Goal: Task Accomplishment & Management: Use online tool/utility

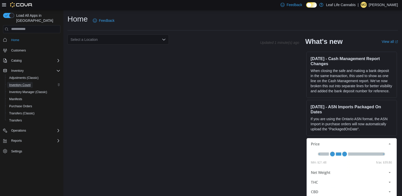
click at [19, 83] on span "Inventory Count" at bounding box center [20, 85] width 22 height 4
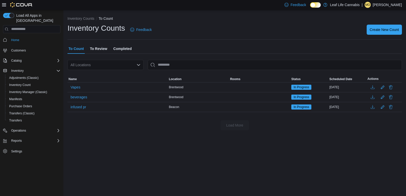
click at [93, 51] on span "To Review" at bounding box center [98, 49] width 17 height 10
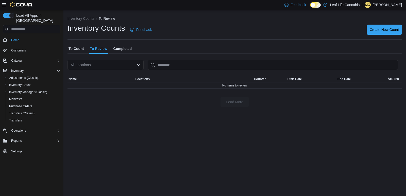
click at [78, 53] on span "To Count" at bounding box center [75, 49] width 15 height 10
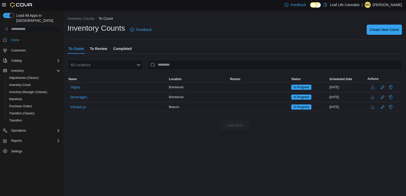
click at [116, 50] on span "Completed" at bounding box center [122, 49] width 18 height 10
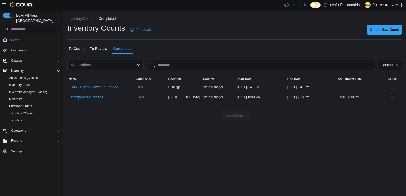
click at [81, 51] on span "To Count" at bounding box center [75, 49] width 15 height 10
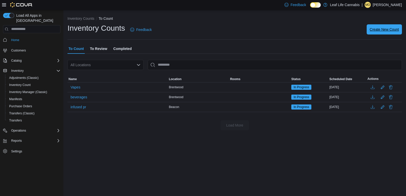
click at [379, 28] on span "Create New Count" at bounding box center [383, 29] width 29 height 5
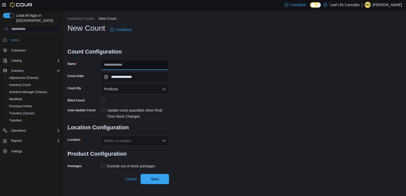
click at [117, 62] on input "Name" at bounding box center [135, 65] width 68 height 10
type input "****"
click at [121, 113] on div "Update count quantities when Real Time Stock Changes" at bounding box center [138, 113] width 62 height 12
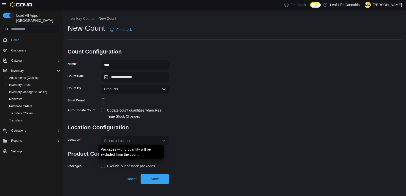
click at [124, 167] on div "Exclude out of stock packages" at bounding box center [131, 166] width 48 height 6
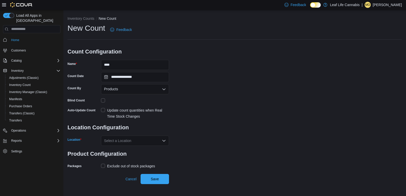
click at [133, 138] on div "Select a Location" at bounding box center [135, 141] width 68 height 10
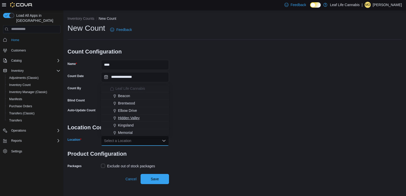
click at [132, 116] on span "Hidden Valley" at bounding box center [129, 117] width 22 height 5
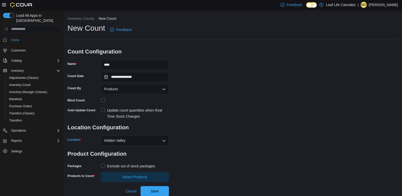
scroll to position [0, 0]
click at [135, 179] on span "Select Products" at bounding box center [134, 176] width 25 height 5
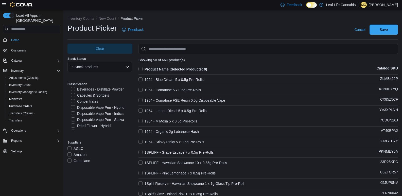
scroll to position [51, 0]
click at [99, 98] on label "Dried Flower - Hybrid" at bounding box center [91, 100] width 40 height 6
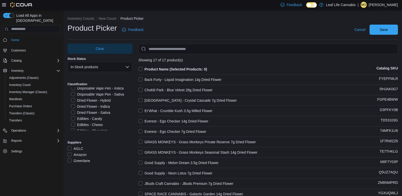
drag, startPoint x: 94, startPoint y: 108, endPoint x: 94, endPoint y: 111, distance: 2.5
click at [94, 109] on label "Dried Flower - Indica" at bounding box center [90, 106] width 39 height 6
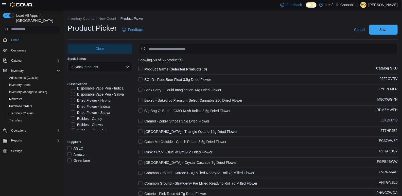
click at [94, 112] on label "Dried Flower - Sativa" at bounding box center [90, 113] width 39 height 6
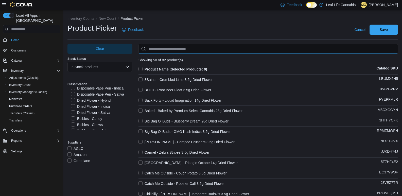
click at [173, 50] on input "Use aria labels when no actual label is in use" at bounding box center [267, 49] width 259 height 10
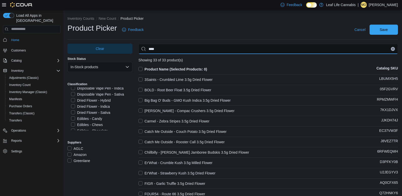
type input "****"
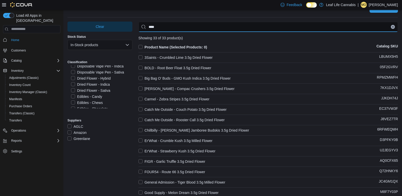
scroll to position [0, 0]
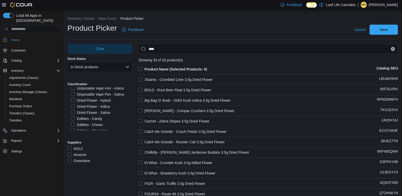
click at [143, 67] on label "Product Name (Selected Products: 0)" at bounding box center [172, 69] width 69 height 6
click at [388, 30] on span "Save" at bounding box center [383, 29] width 8 height 5
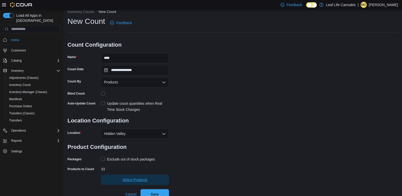
scroll to position [10, 0]
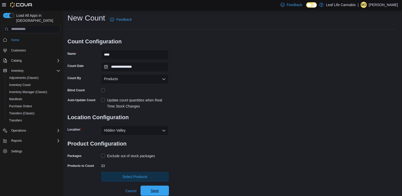
click at [153, 191] on span "Save" at bounding box center [155, 190] width 8 height 5
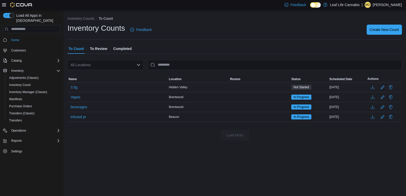
click at [94, 85] on div "3.5g" at bounding box center [117, 87] width 100 height 10
click at [78, 90] on button "3.5g" at bounding box center [73, 87] width 11 height 8
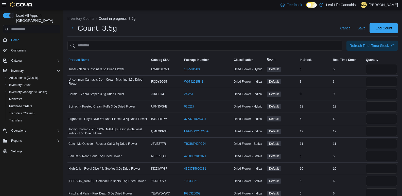
click at [85, 59] on span "Product Name" at bounding box center [78, 60] width 21 height 4
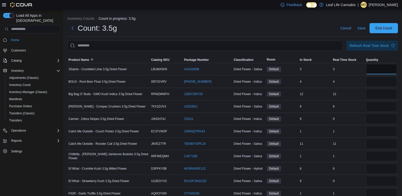
click at [380, 67] on input "number" at bounding box center [381, 69] width 31 height 10
type input "*"
type input "**"
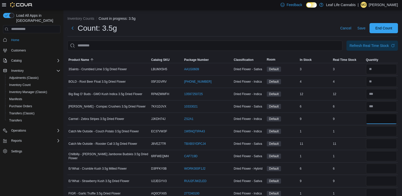
type input "*"
type input "**"
type input "*"
click at [385, 142] on input "number" at bounding box center [381, 144] width 31 height 10
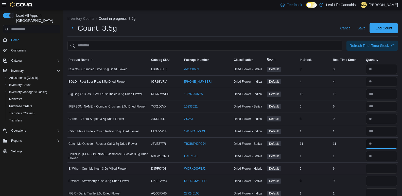
type input "**"
click at [377, 168] on input "number" at bounding box center [381, 169] width 31 height 10
type input "*"
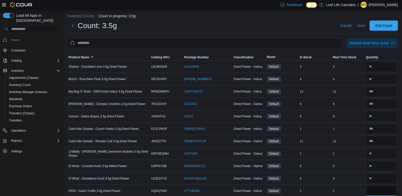
type input "*"
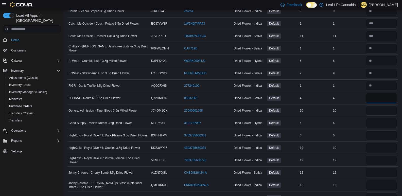
type input "*"
type input "**"
type input "*"
type input "**"
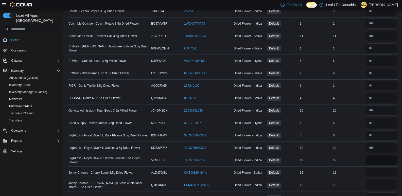
type input "**"
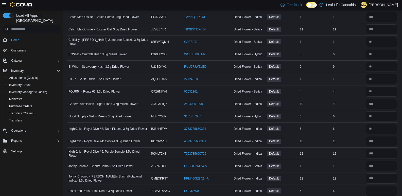
scroll to position [220, 0]
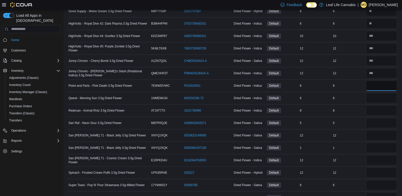
click at [374, 83] on input "number" at bounding box center [381, 86] width 31 height 10
type input "*"
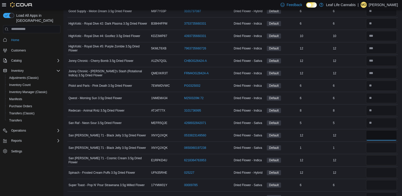
type input "**"
type input "*"
type input "**"
type input "*"
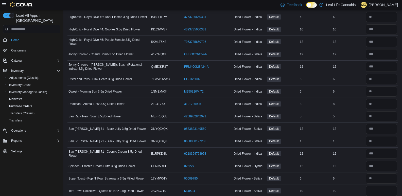
scroll to position [294, 0]
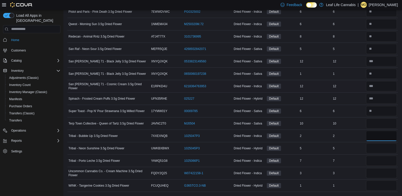
type input "*"
click at [391, 128] on input "number" at bounding box center [381, 123] width 31 height 10
type input "**"
type input "*"
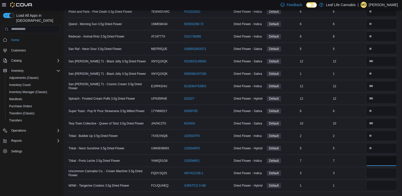
type input "*"
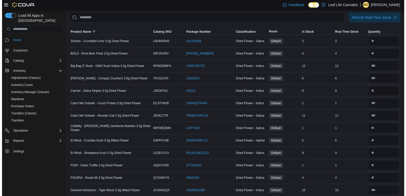
scroll to position [0, 0]
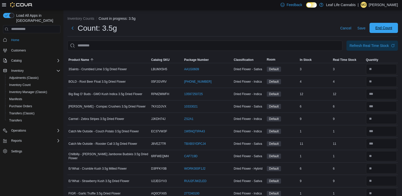
type input "*"
click at [384, 30] on span "End Count" at bounding box center [383, 28] width 22 height 10
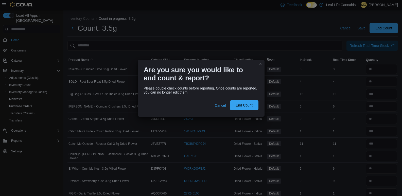
click at [245, 103] on span "End Count" at bounding box center [244, 105] width 22 height 10
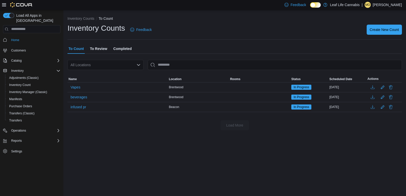
click at [92, 50] on span "To Review" at bounding box center [98, 49] width 17 height 10
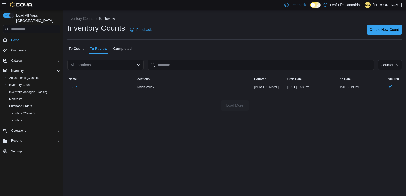
click at [71, 50] on span "To Count" at bounding box center [75, 49] width 15 height 10
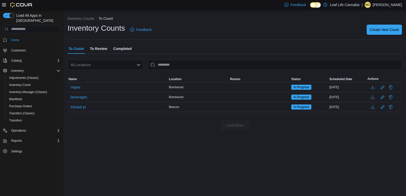
click at [120, 47] on span "Completed" at bounding box center [122, 49] width 18 height 10
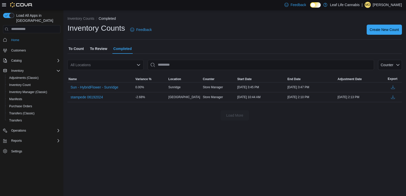
click at [104, 51] on span "To Review" at bounding box center [98, 49] width 17 height 10
